Goal: Book appointment/travel/reservation

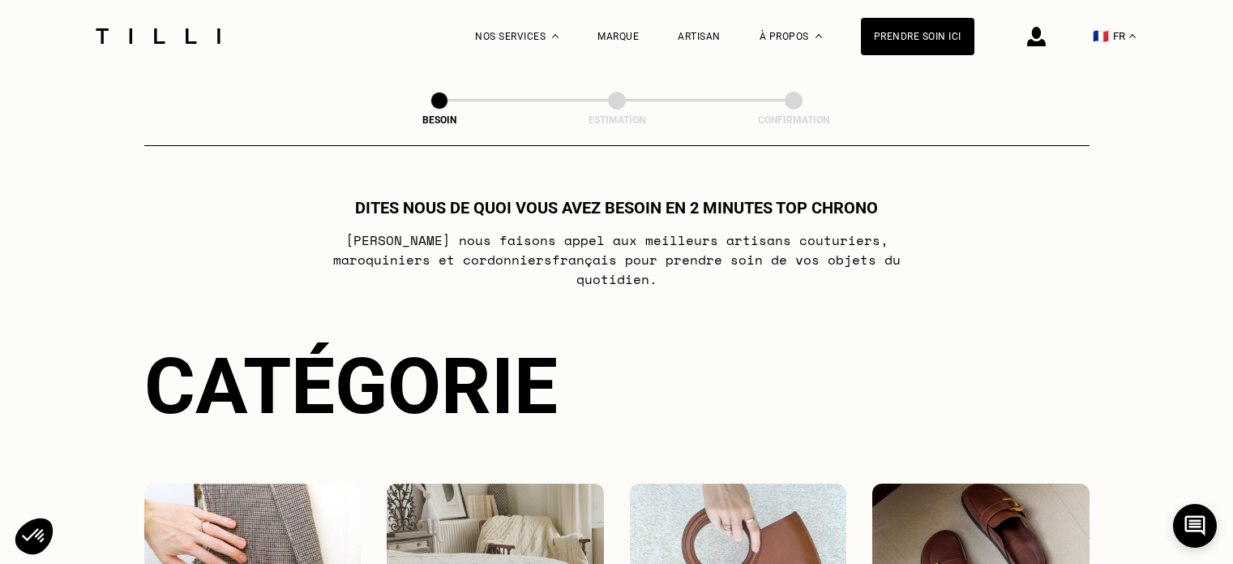
scroll to position [311, 0]
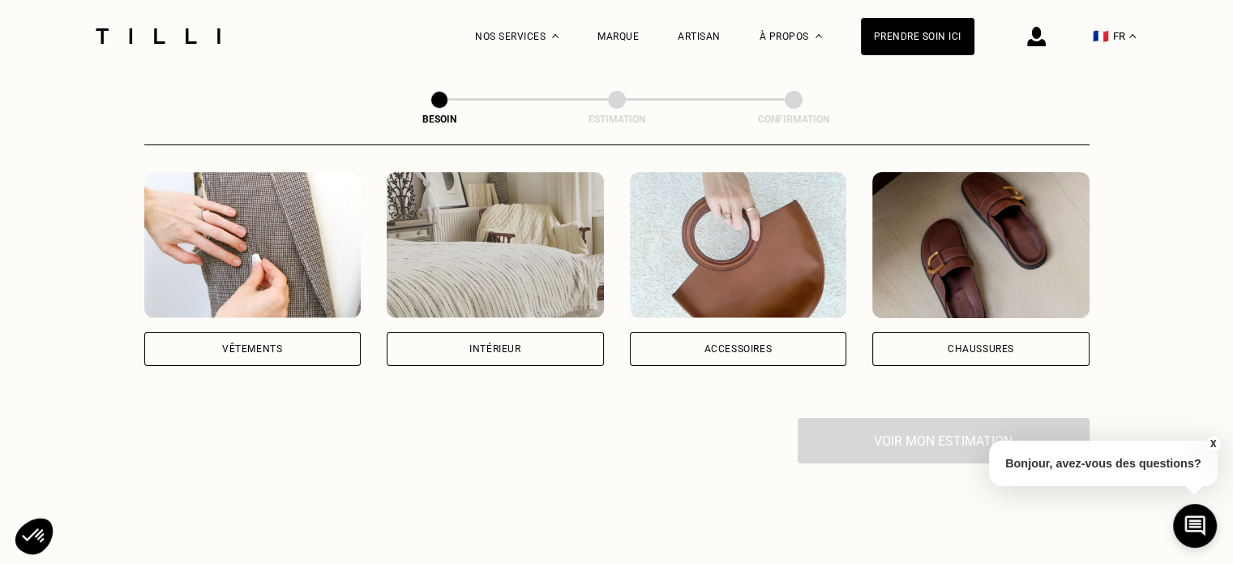
click at [740, 309] on div "Accessoires" at bounding box center [738, 269] width 217 height 194
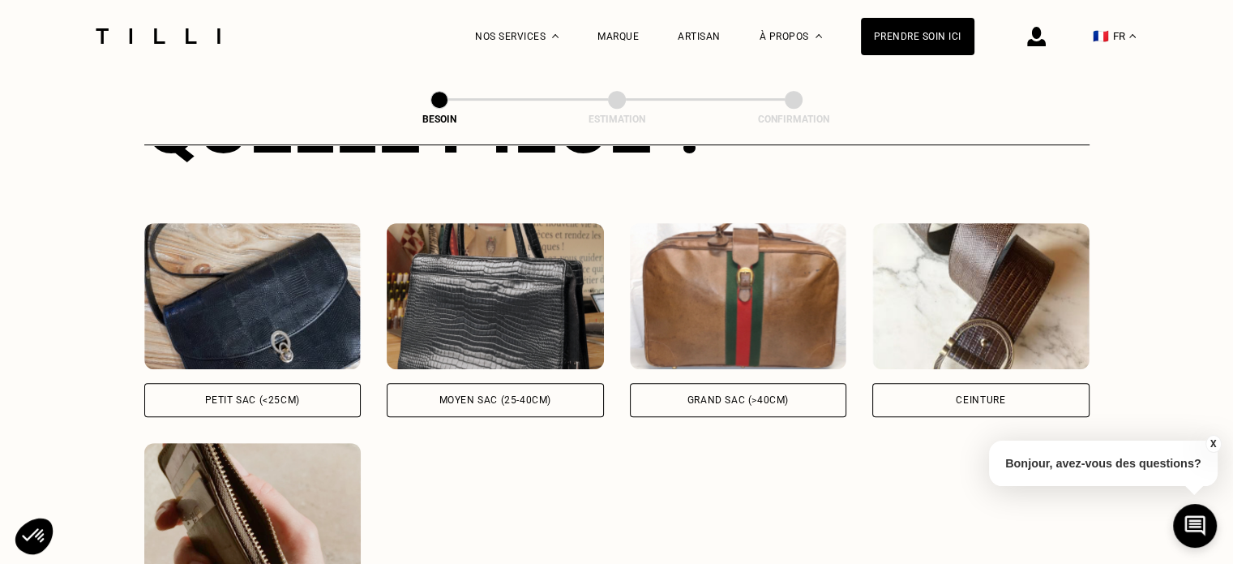
scroll to position [701, 0]
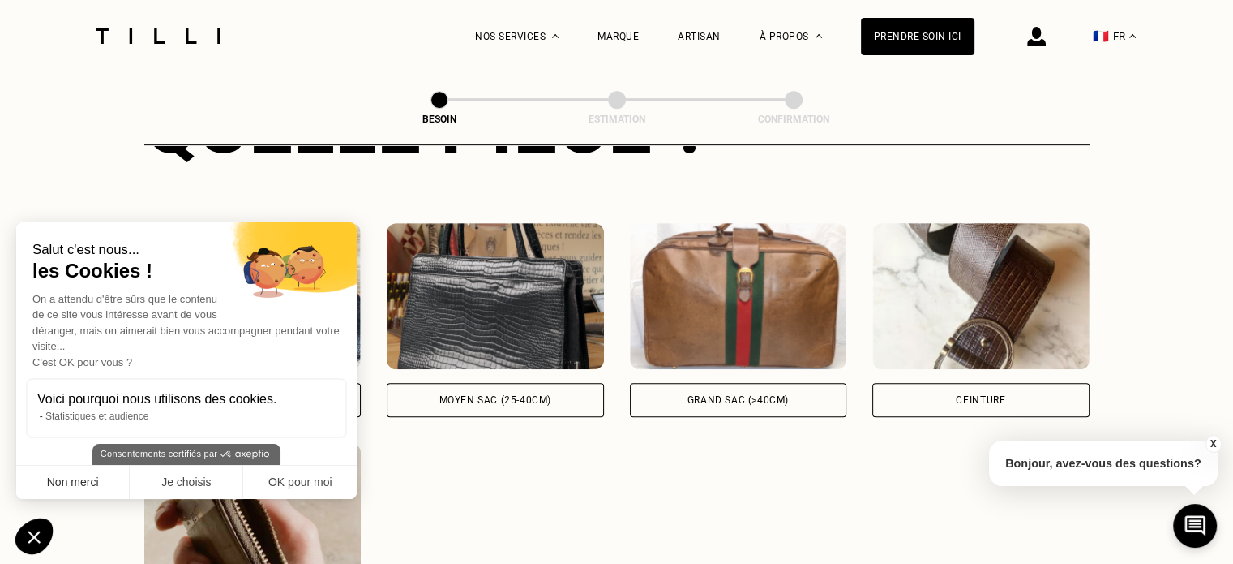
click at [110, 470] on div "Salut c'est nous... les Cookies ! On a attendu d'être sûrs que le contenu de ce…" at bounding box center [186, 360] width 341 height 277
click at [109, 470] on button "Non merci" at bounding box center [73, 482] width 114 height 34
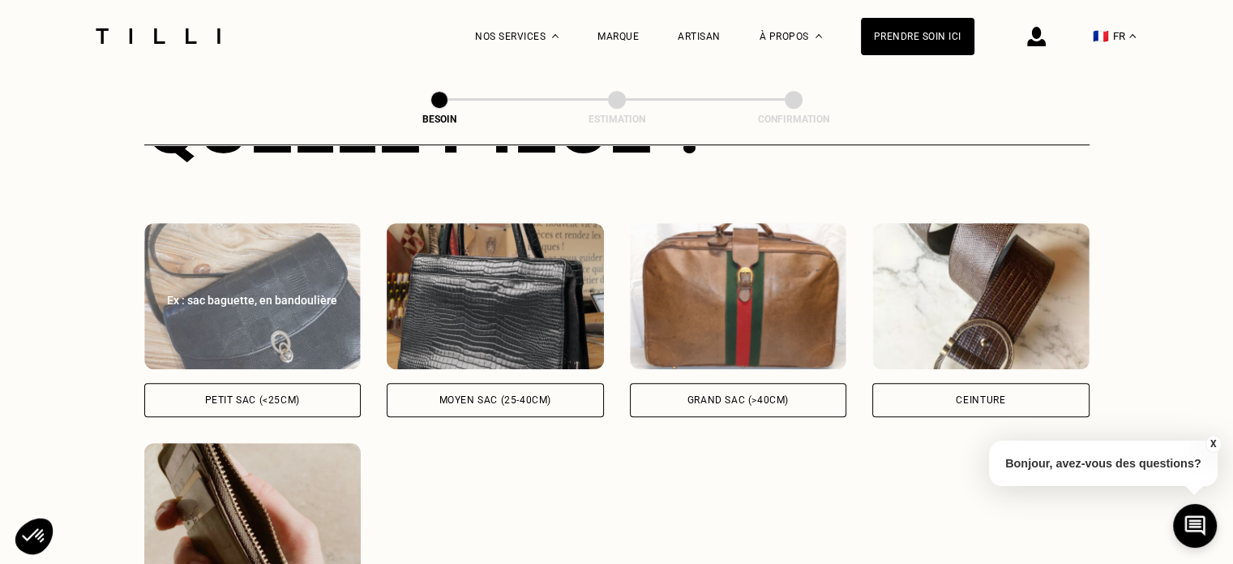
click at [213, 395] on div "Petit sac (<25cm)" at bounding box center [252, 400] width 95 height 10
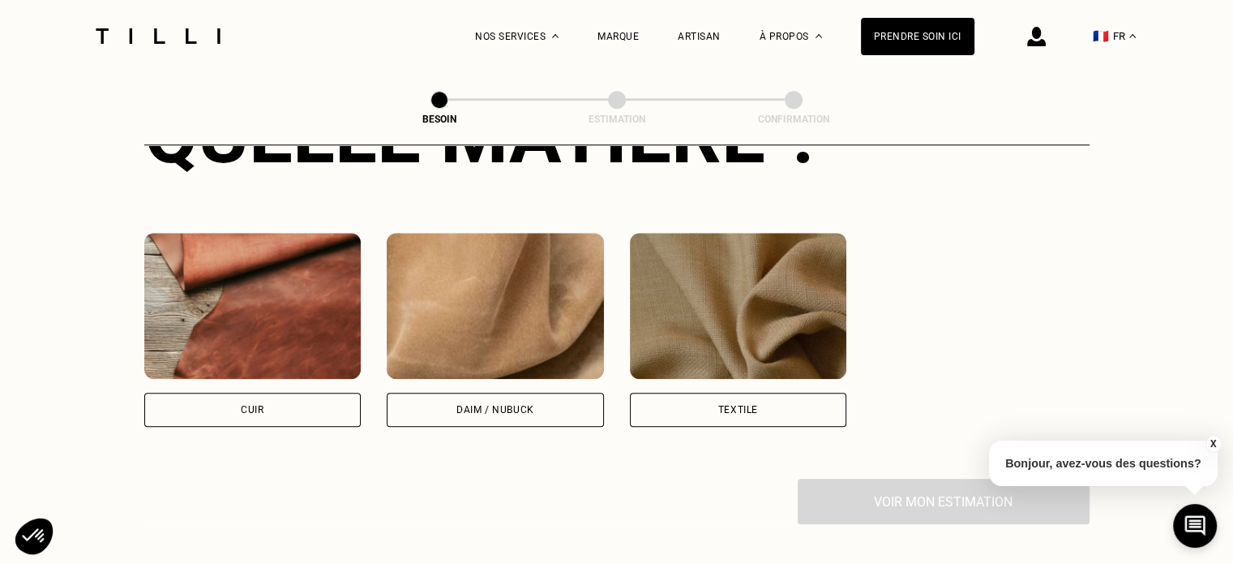
scroll to position [1353, 0]
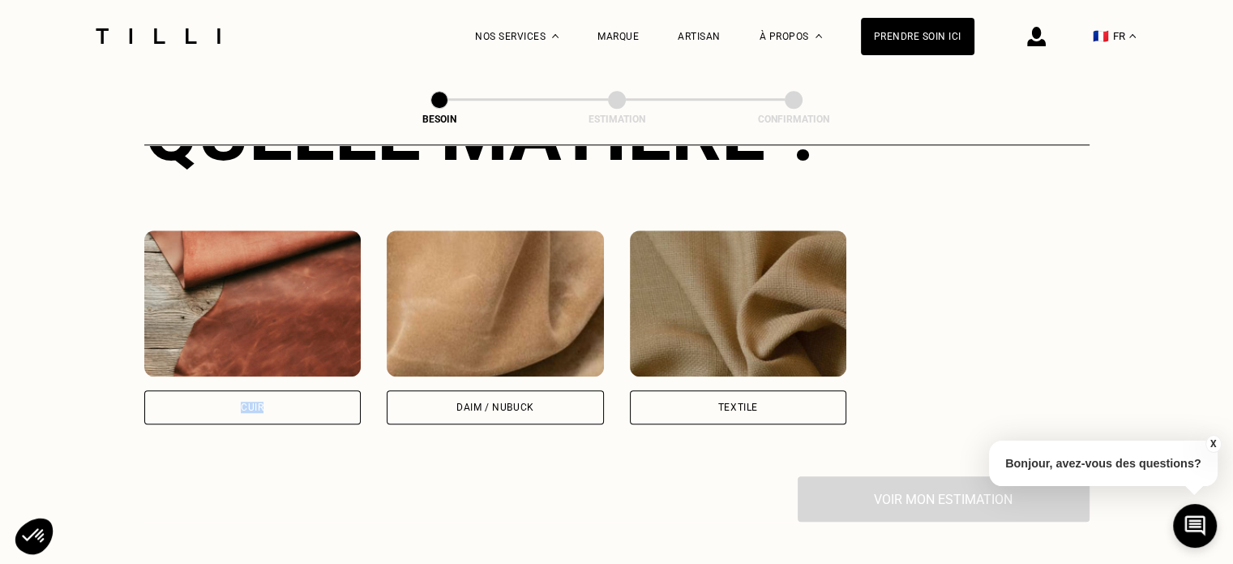
click at [213, 390] on div "Cuir" at bounding box center [252, 407] width 217 height 34
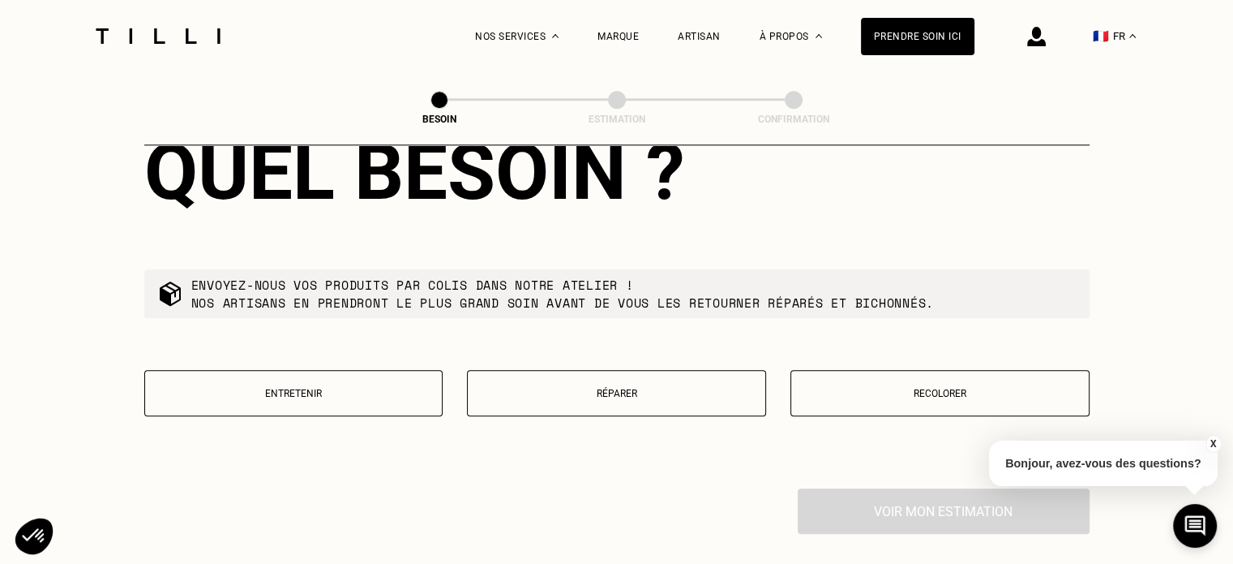
scroll to position [1757, 0]
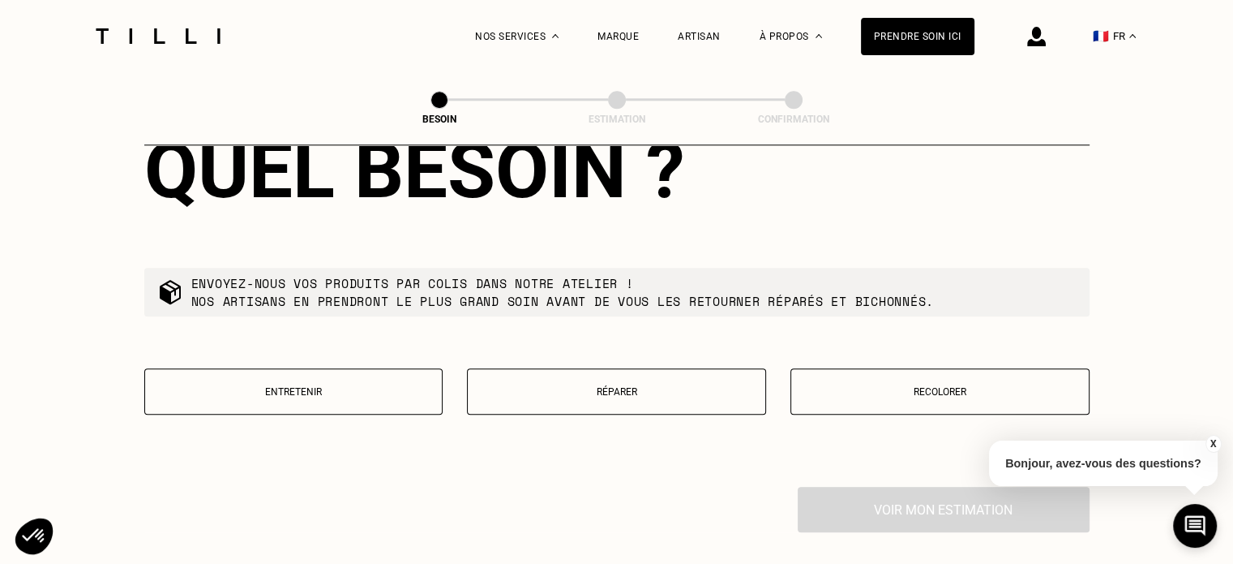
click at [517, 369] on button "Réparer" at bounding box center [616, 391] width 299 height 46
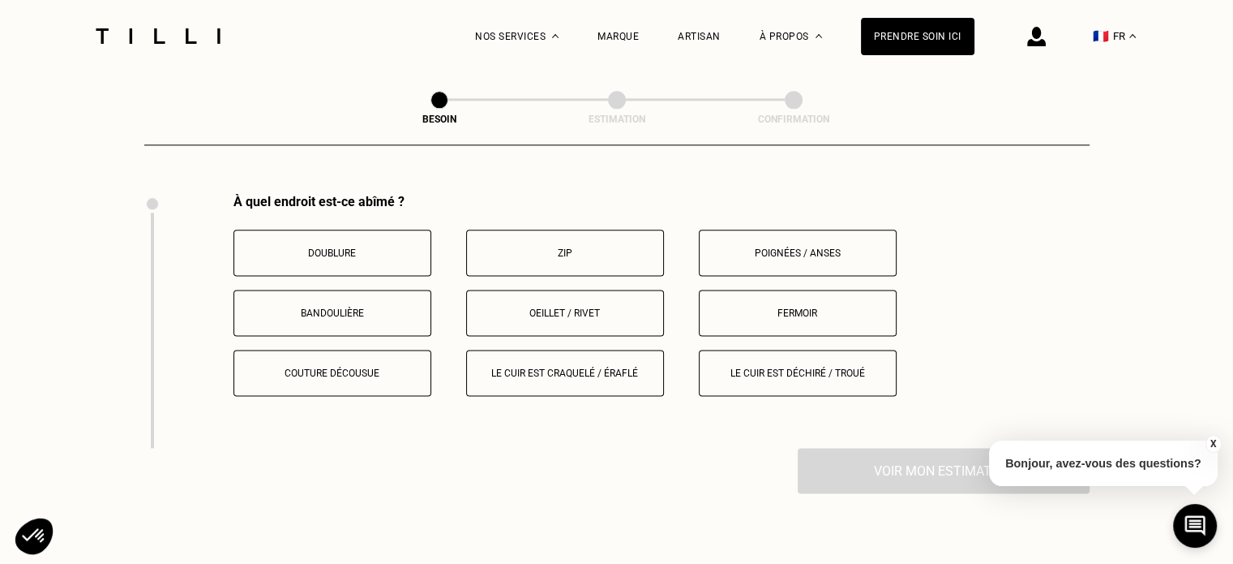
scroll to position [2050, 0]
click at [663, 296] on button "Oeillet / rivet" at bounding box center [565, 312] width 198 height 46
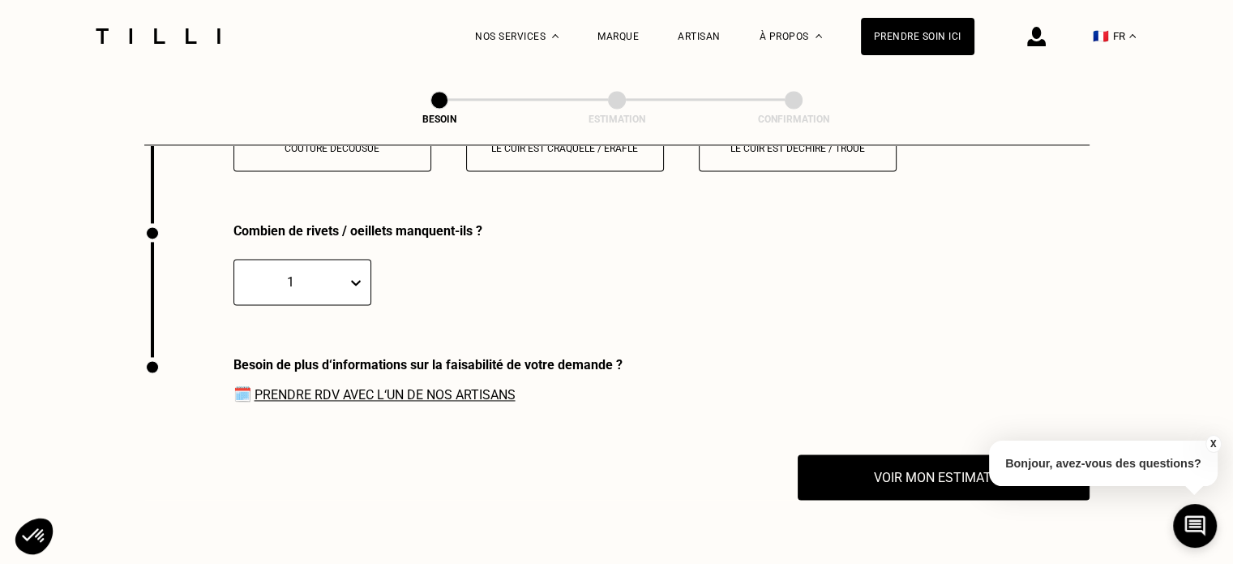
scroll to position [2304, 0]
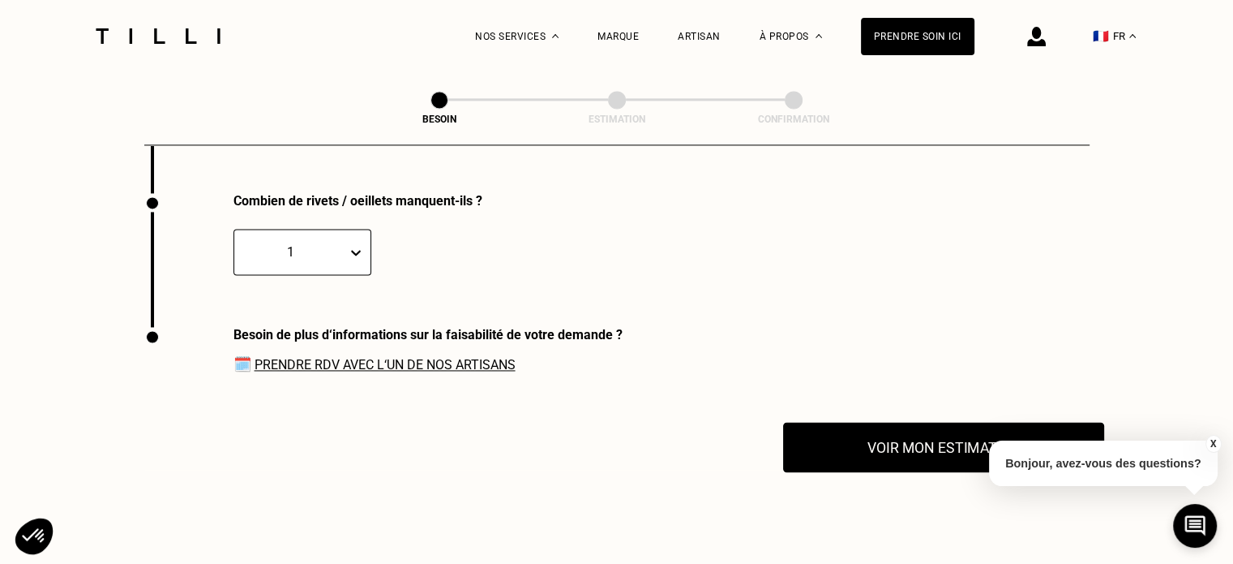
click at [861, 431] on button "Voir mon estimation" at bounding box center [943, 447] width 321 height 50
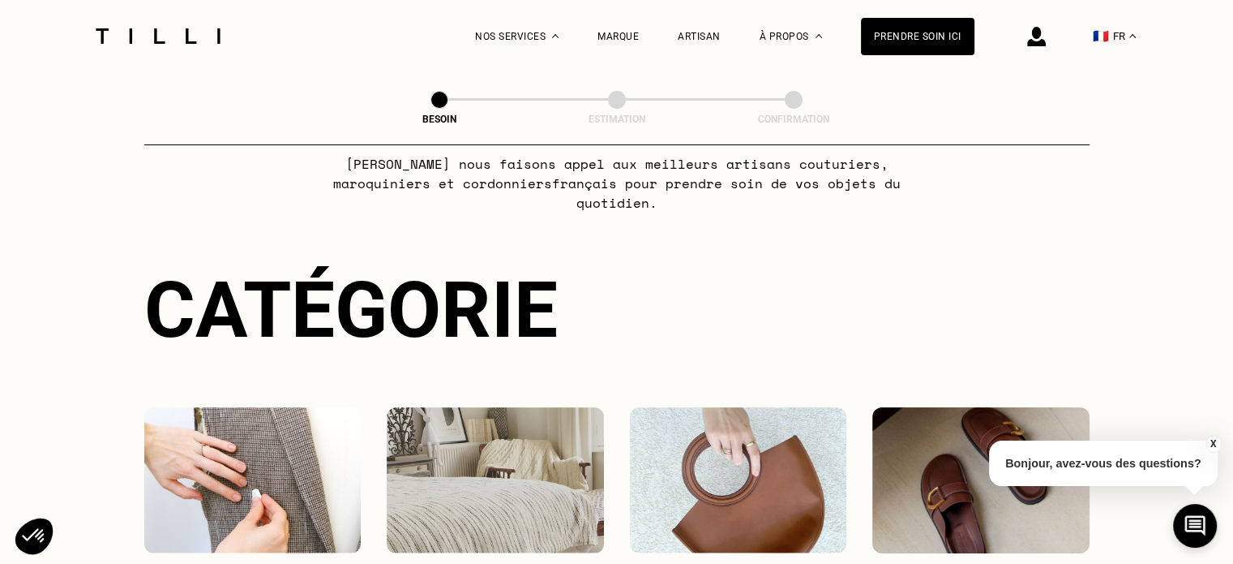
scroll to position [0, 0]
